Goal: Find specific page/section: Find specific page/section

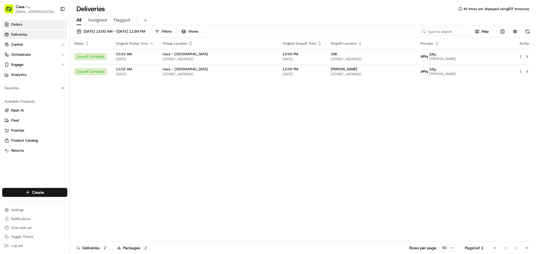
click at [18, 21] on link "Orders" at bounding box center [34, 24] width 65 height 9
